Goal: Task Accomplishment & Management: Use online tool/utility

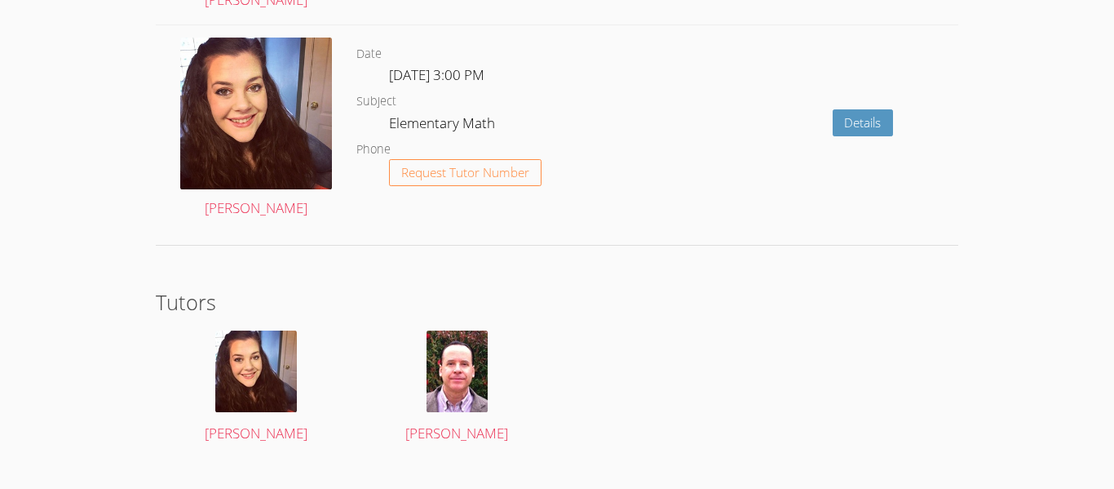
scroll to position [2351, 0]
drag, startPoint x: 916, startPoint y: 310, endPoint x: 944, endPoint y: 452, distance: 144.6
click at [944, 452] on section "Tutors Jacquelyn Carbo Frank Burmann" at bounding box center [557, 371] width 803 height 169
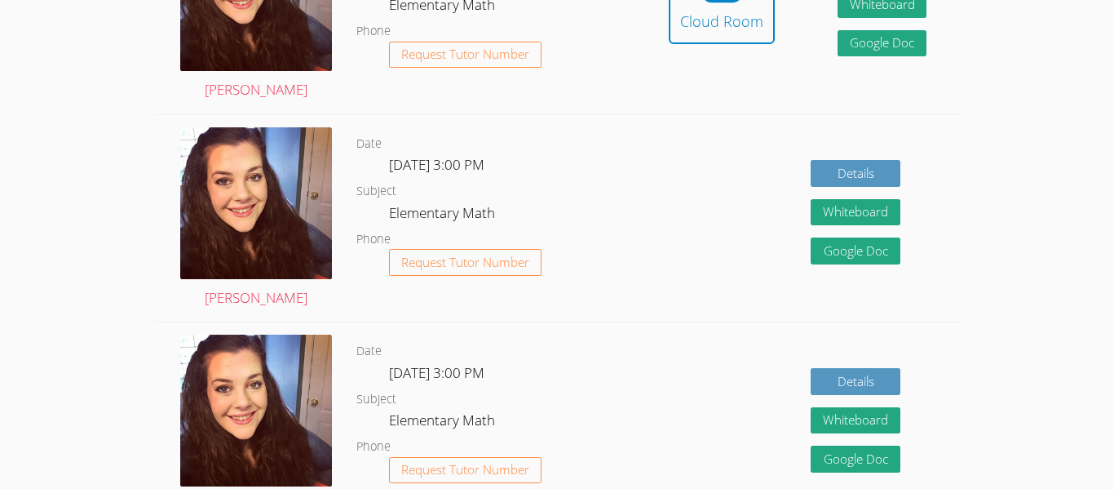
scroll to position [595, 0]
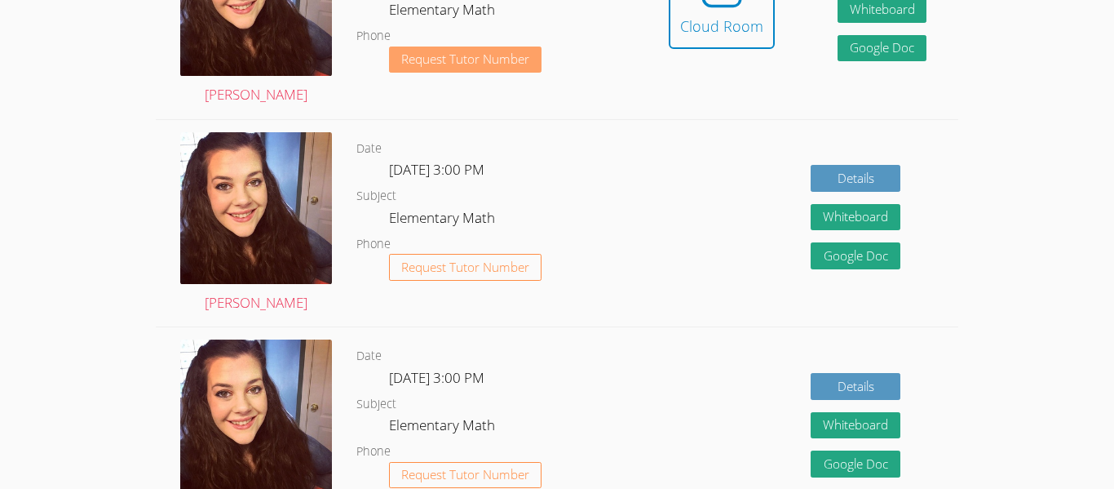
click at [433, 60] on span "Request Tutor Number" at bounding box center [465, 59] width 128 height 12
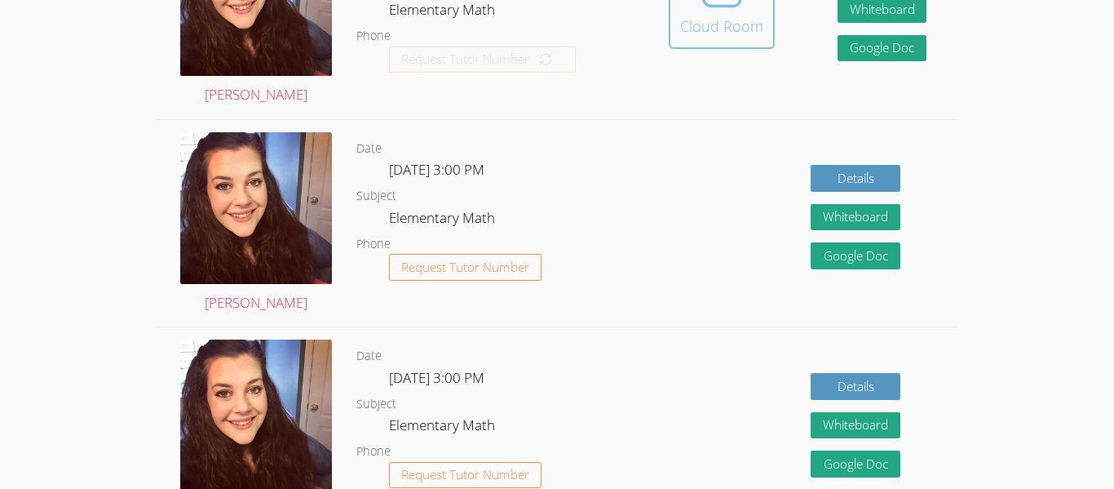
click at [720, 16] on div "Cloud Room" at bounding box center [721, 26] width 83 height 23
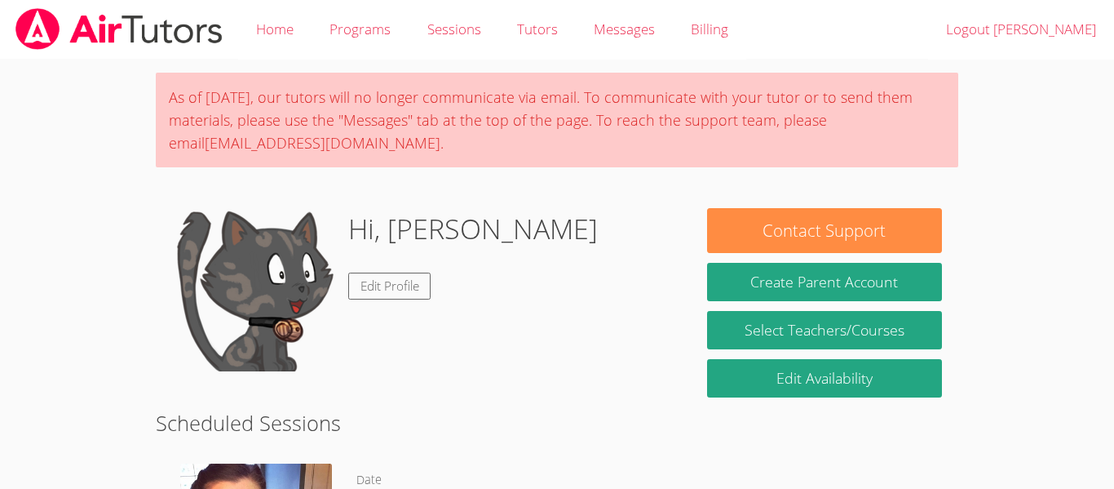
scroll to position [539, 0]
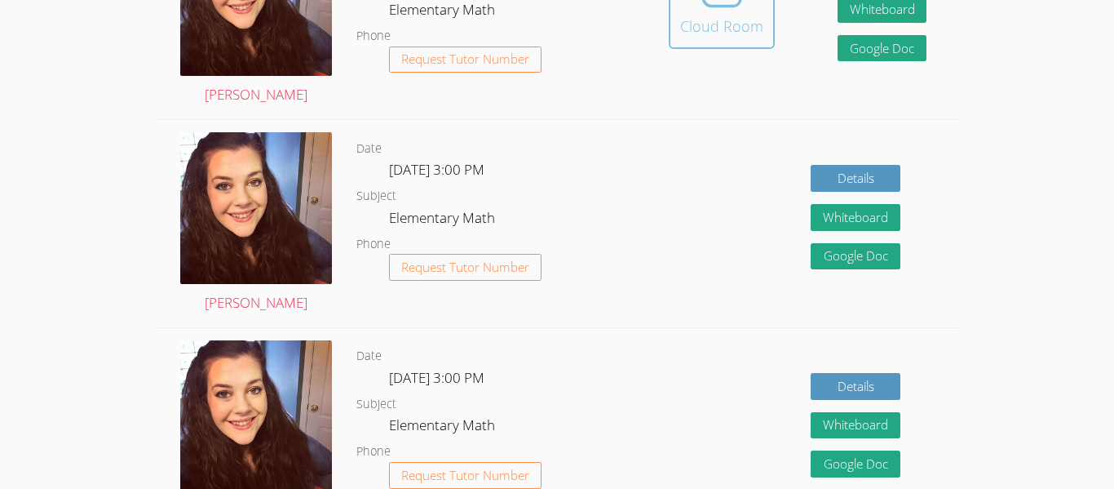
click at [737, 24] on div "Cloud Room" at bounding box center [721, 26] width 83 height 23
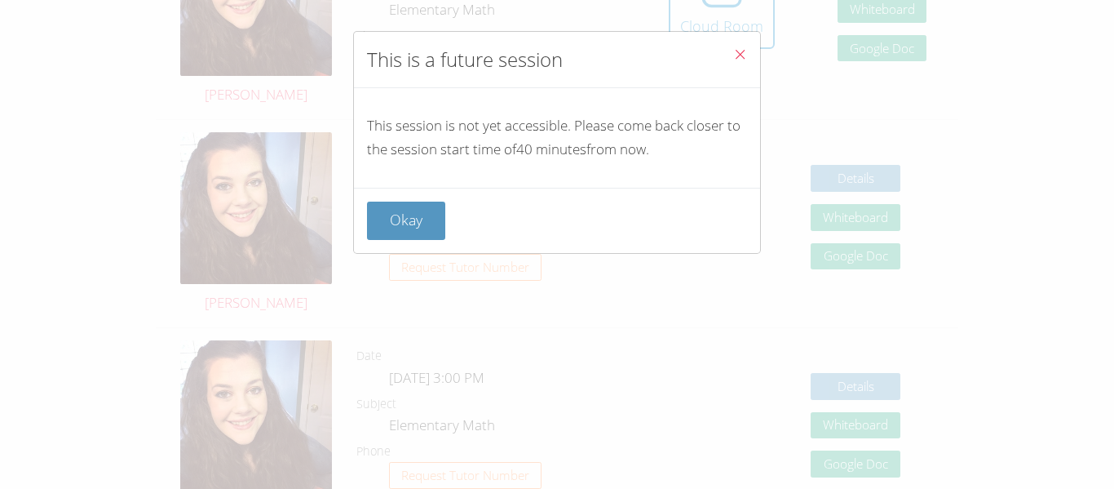
click at [739, 59] on icon "Close" at bounding box center [740, 54] width 14 height 14
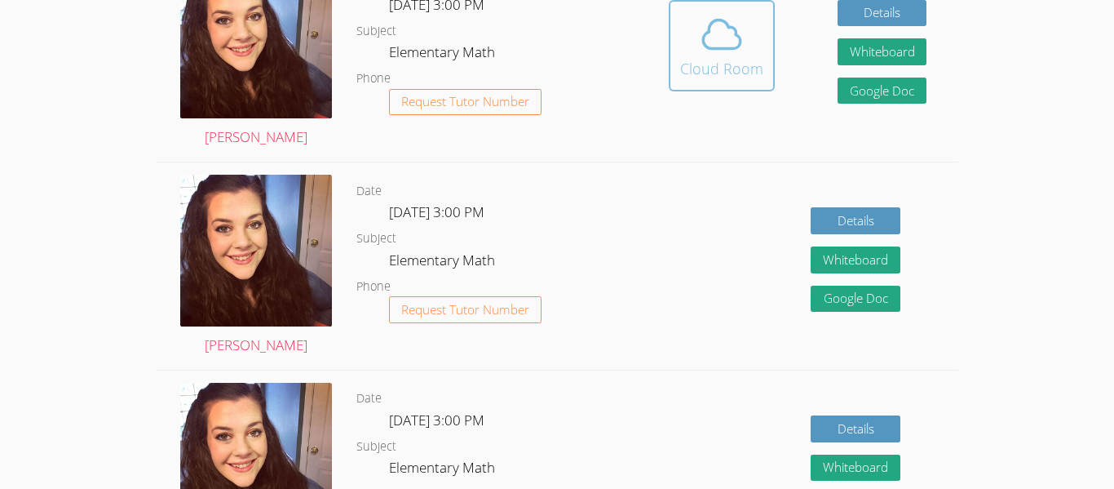
click at [686, 82] on button "Cloud Room" at bounding box center [722, 45] width 106 height 91
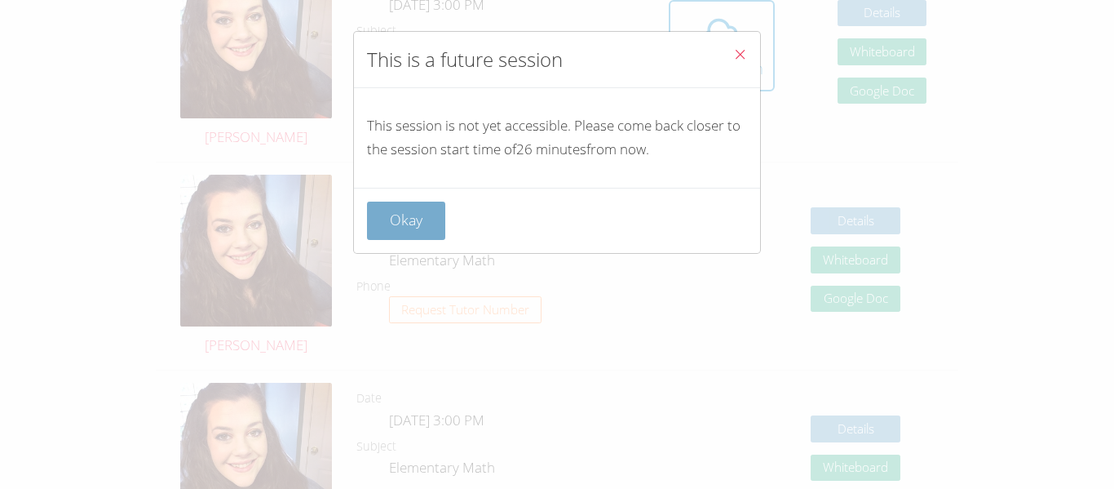
click at [422, 233] on button "Okay" at bounding box center [406, 220] width 78 height 38
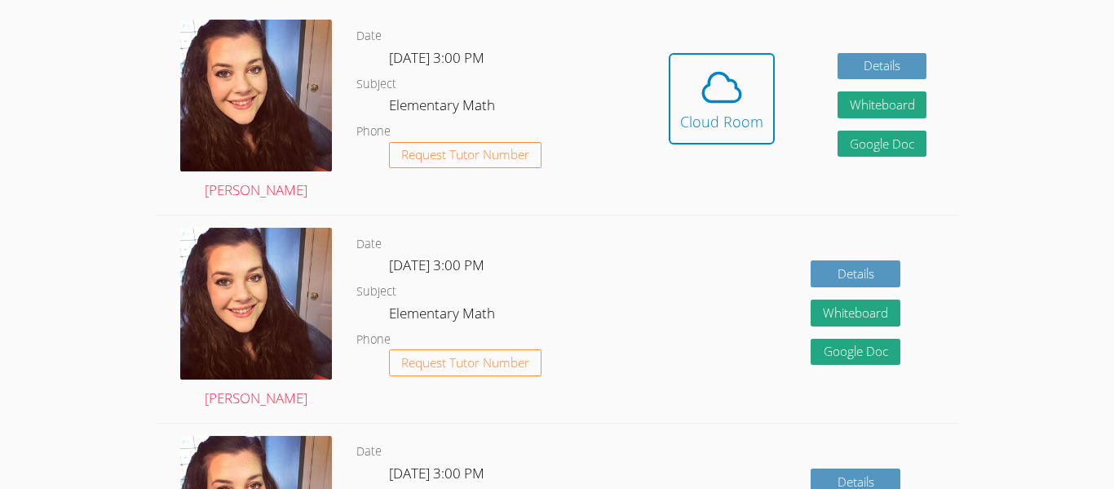
scroll to position [437, 0]
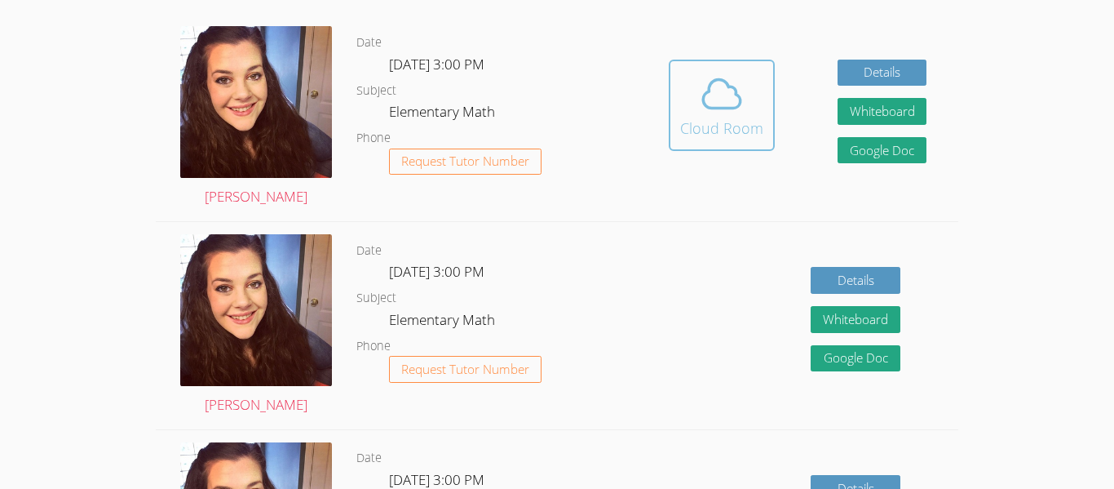
click at [722, 110] on icon at bounding box center [722, 94] width 46 height 46
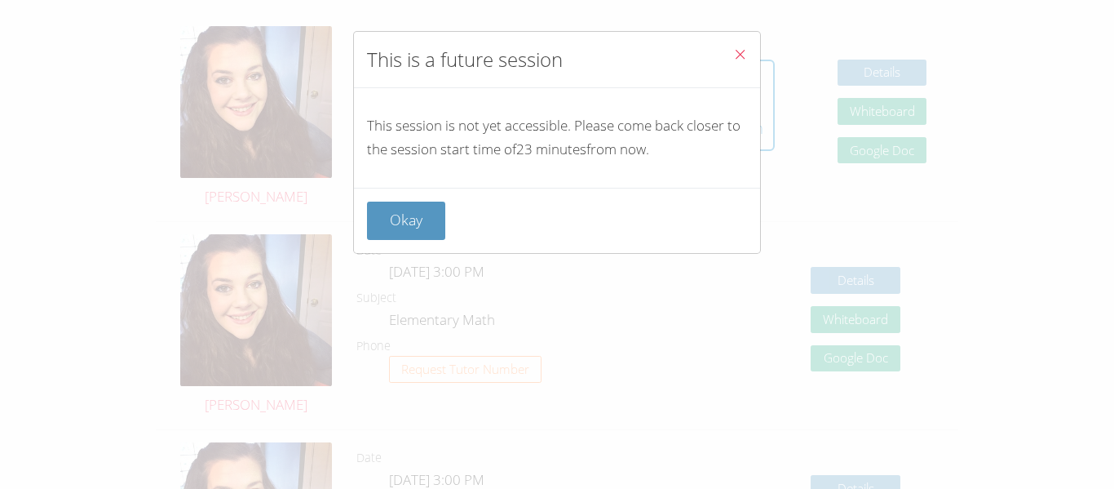
click at [798, 166] on div "This is a future session This session is not yet accessible. Please come back c…" at bounding box center [557, 244] width 1114 height 489
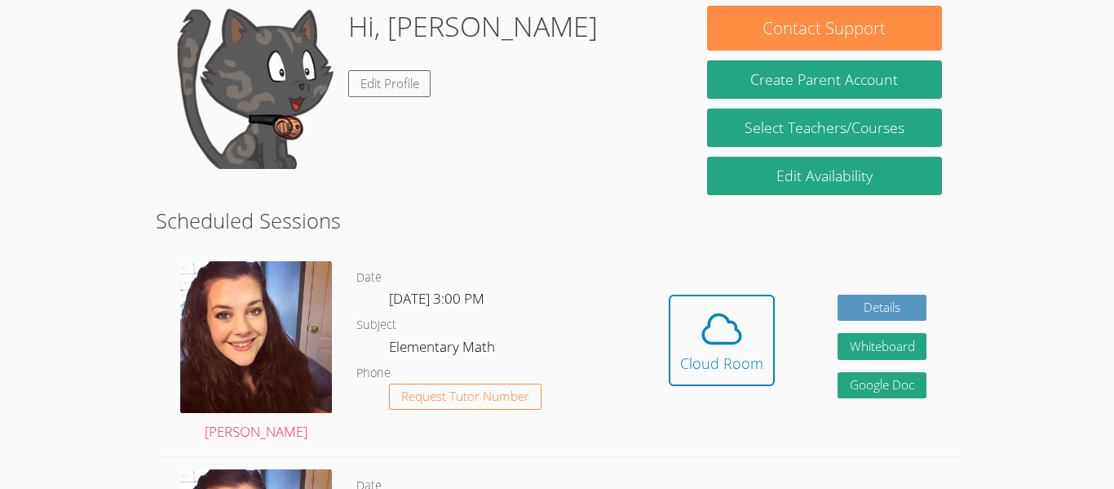
scroll to position [261, 0]
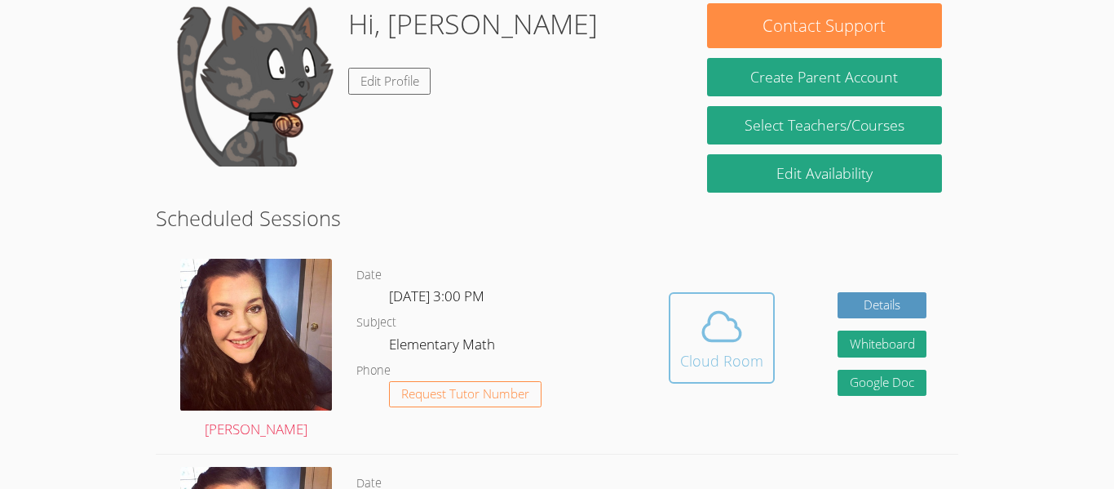
click at [723, 343] on icon at bounding box center [722, 326] width 46 height 46
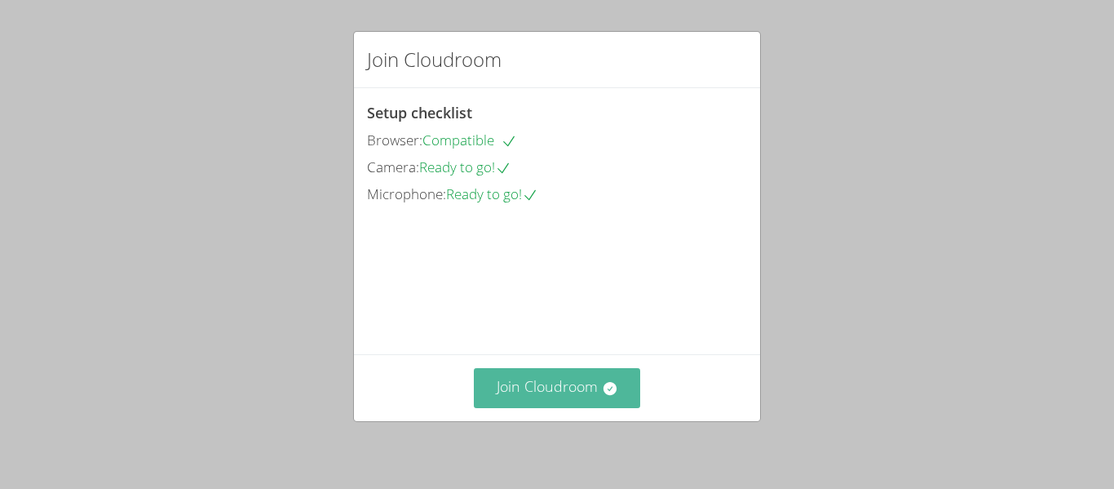
click at [593, 385] on button "Join Cloudroom" at bounding box center [557, 388] width 167 height 40
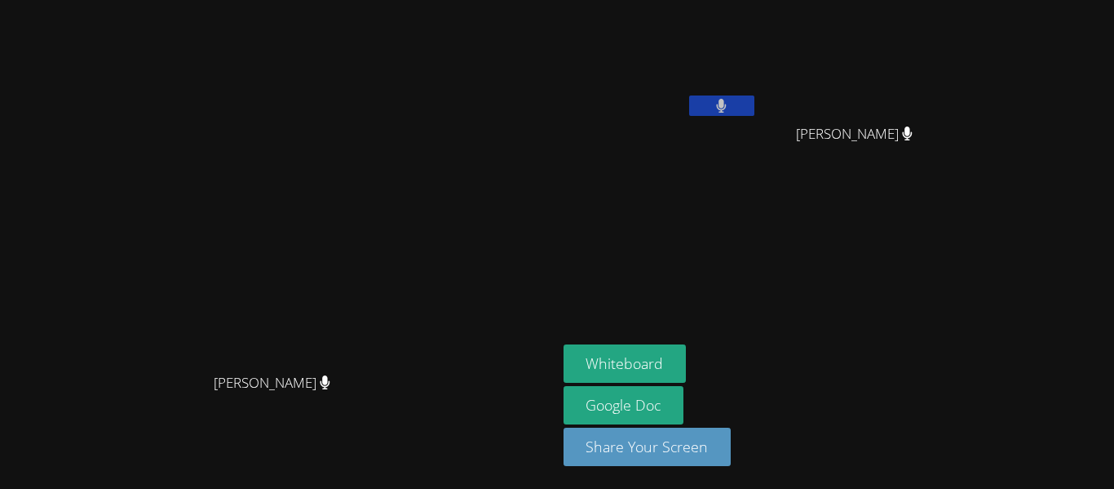
click at [724, 175] on div "[PERSON_NAME]" at bounding box center [661, 94] width 194 height 175
click at [754, 113] on button at bounding box center [721, 105] width 65 height 20
click at [730, 101] on icon at bounding box center [721, 106] width 17 height 14
click at [727, 102] on icon at bounding box center [721, 106] width 11 height 14
click at [730, 102] on icon at bounding box center [721, 106] width 17 height 14
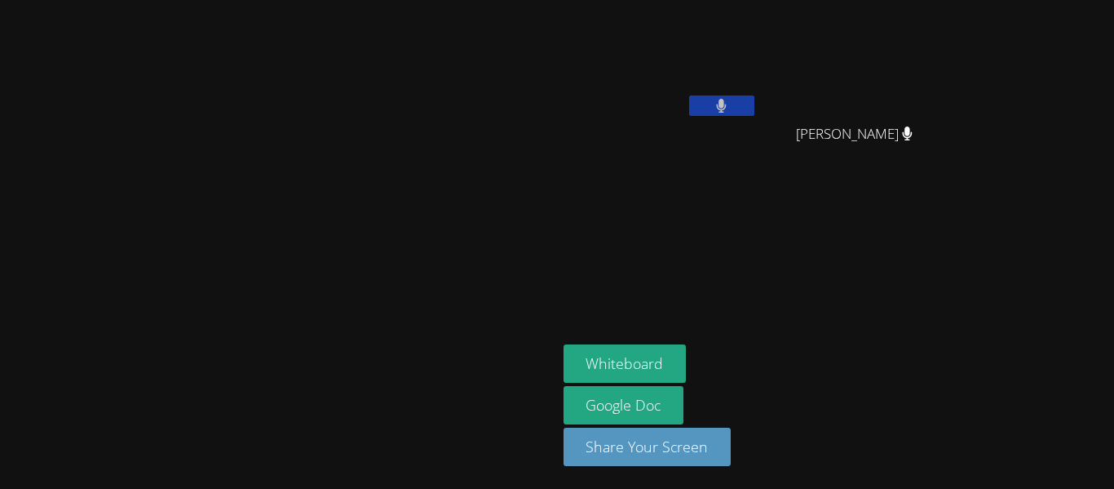
click at [727, 102] on icon at bounding box center [721, 106] width 11 height 14
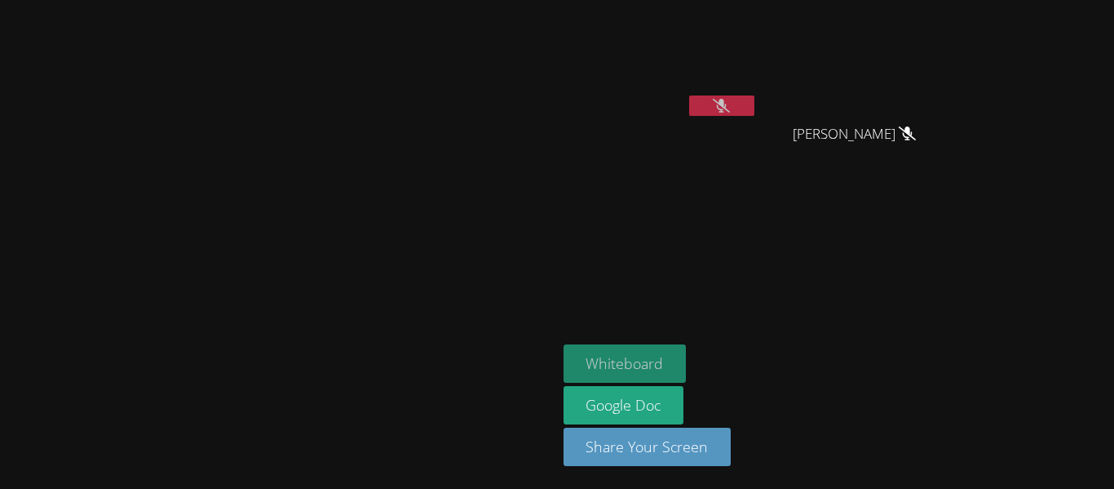
click at [687, 356] on button "Whiteboard" at bounding box center [625, 363] width 123 height 38
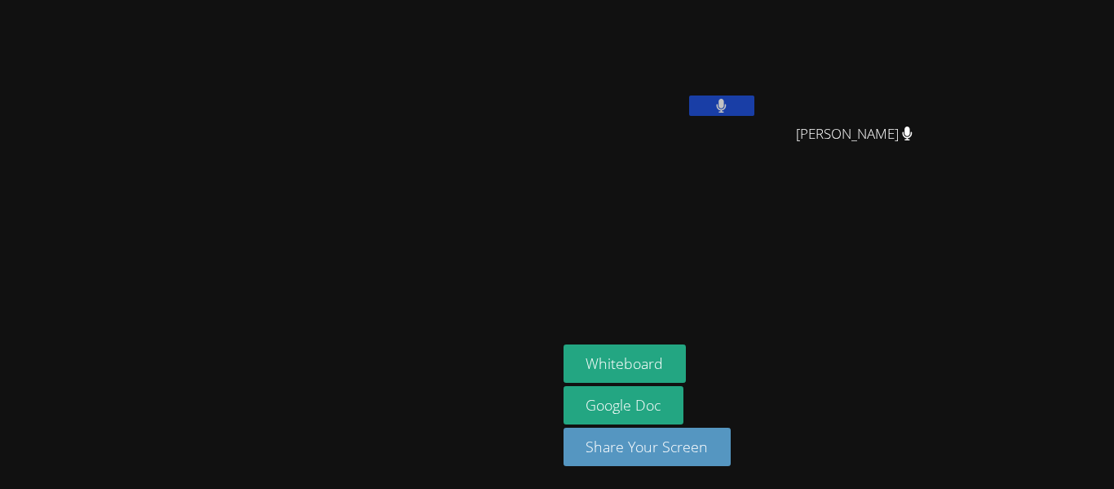
click at [754, 101] on button at bounding box center [721, 105] width 65 height 20
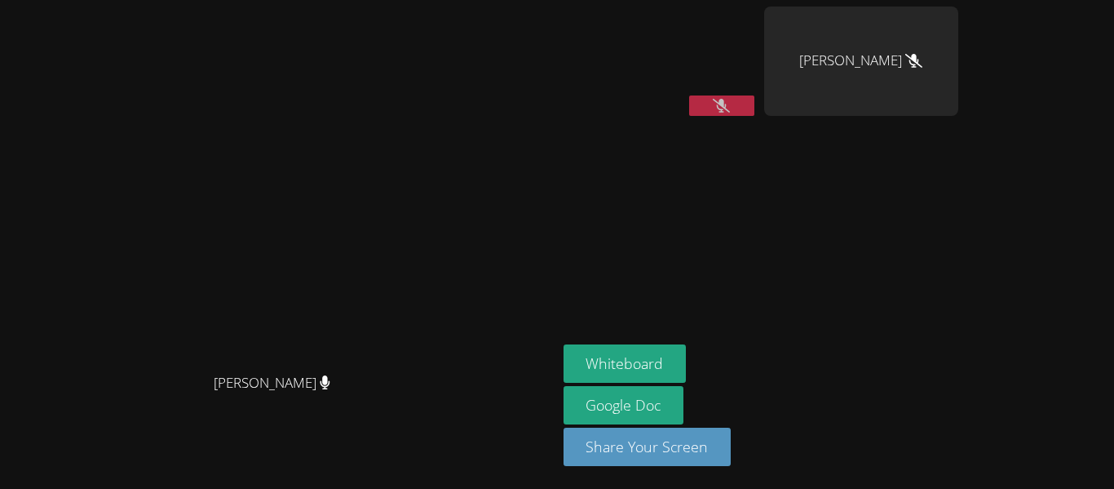
click at [754, 101] on button at bounding box center [721, 105] width 65 height 20
click at [754, 108] on button at bounding box center [721, 105] width 65 height 20
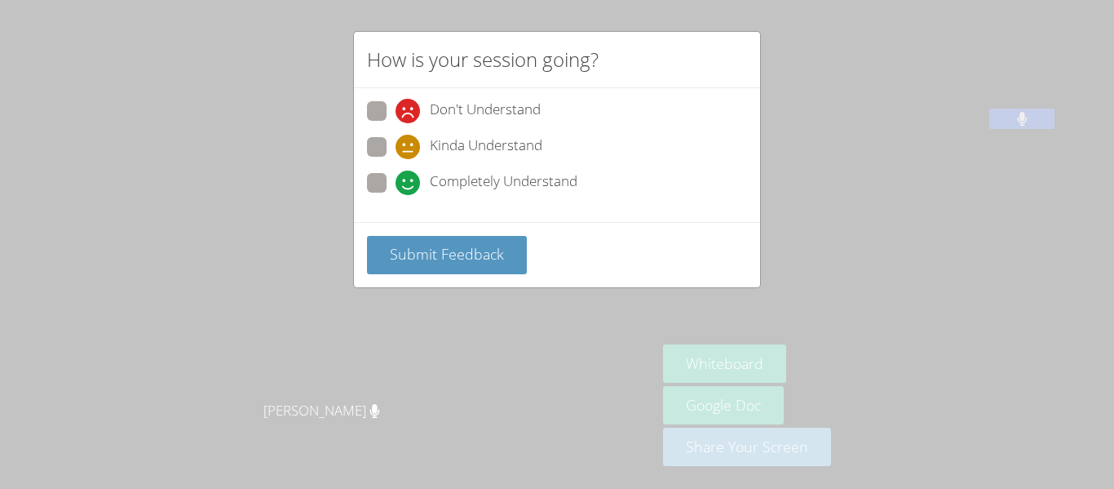
click at [396, 195] on span at bounding box center [396, 195] width 0 height 0
click at [396, 179] on input "Completely Understand" at bounding box center [403, 180] width 14 height 14
radio input "true"
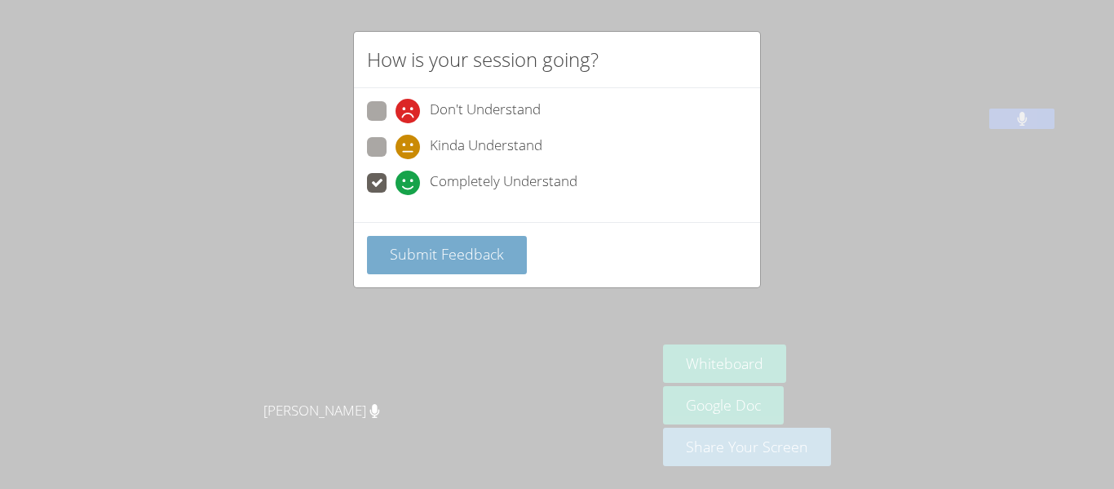
click at [459, 268] on button "Submit Feedback" at bounding box center [447, 255] width 160 height 38
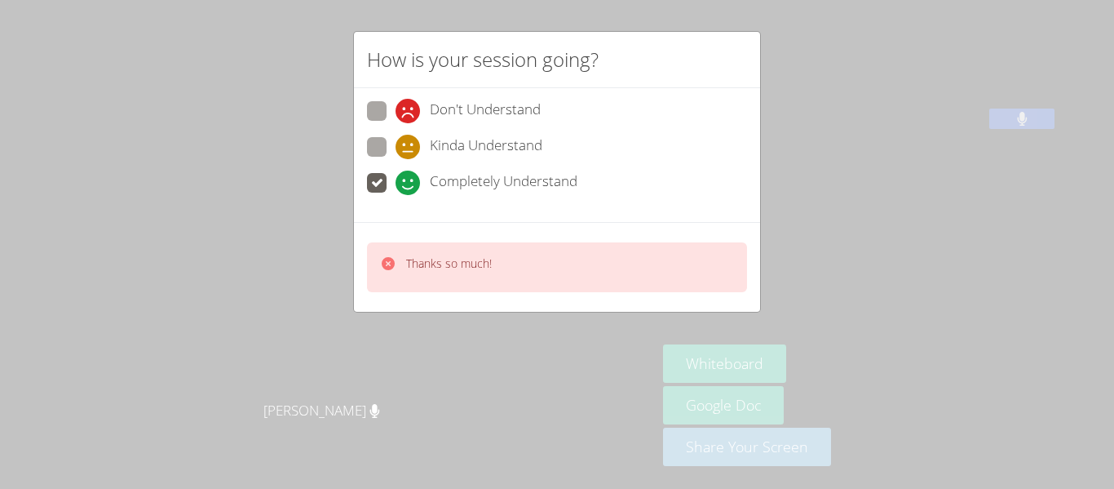
click at [582, 280] on div "Thanks so much!" at bounding box center [557, 267] width 380 height 50
